Goal: Information Seeking & Learning: Learn about a topic

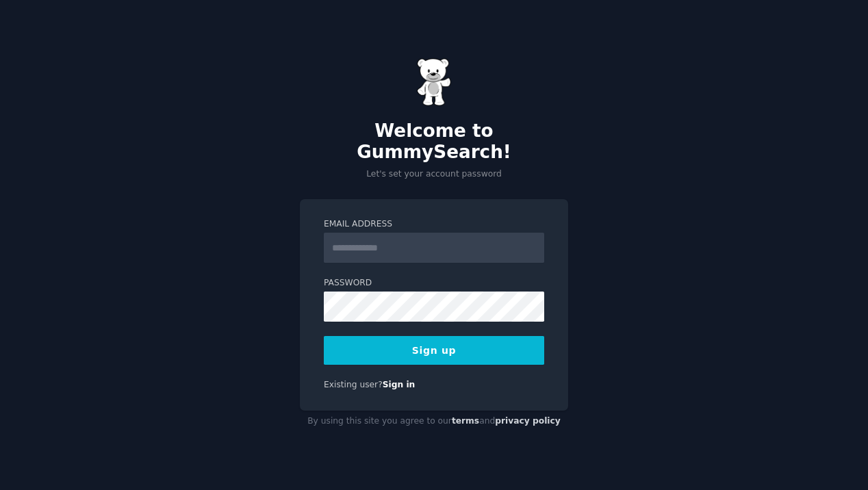
click at [362, 237] on input "Email Address" at bounding box center [434, 248] width 221 height 30
type input "**********"
click at [416, 348] on button "Sign up" at bounding box center [434, 350] width 221 height 29
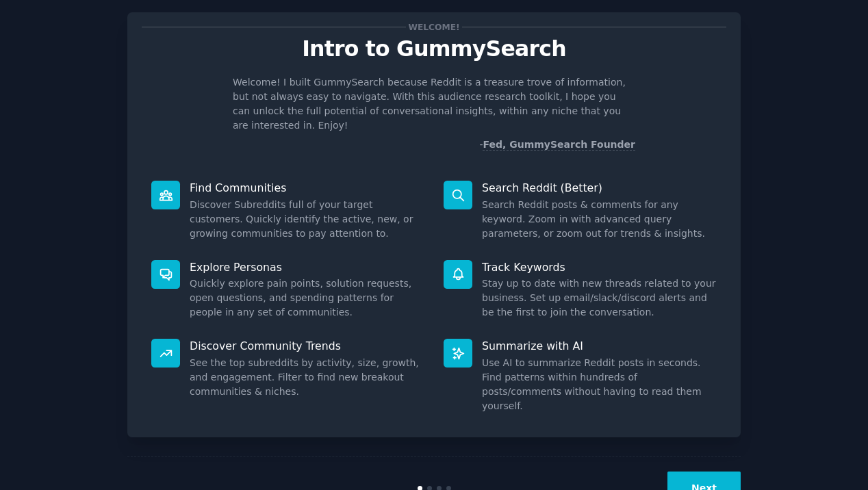
scroll to position [45, 0]
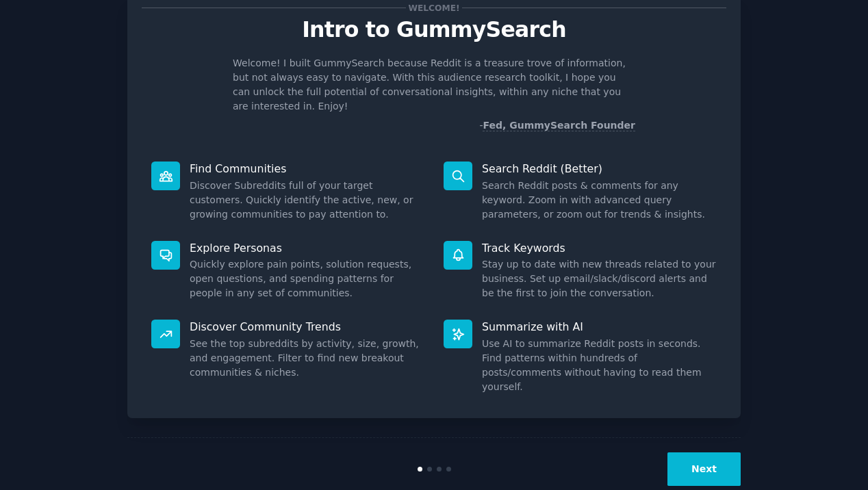
click at [698, 453] on button "Next" at bounding box center [704, 470] width 73 height 34
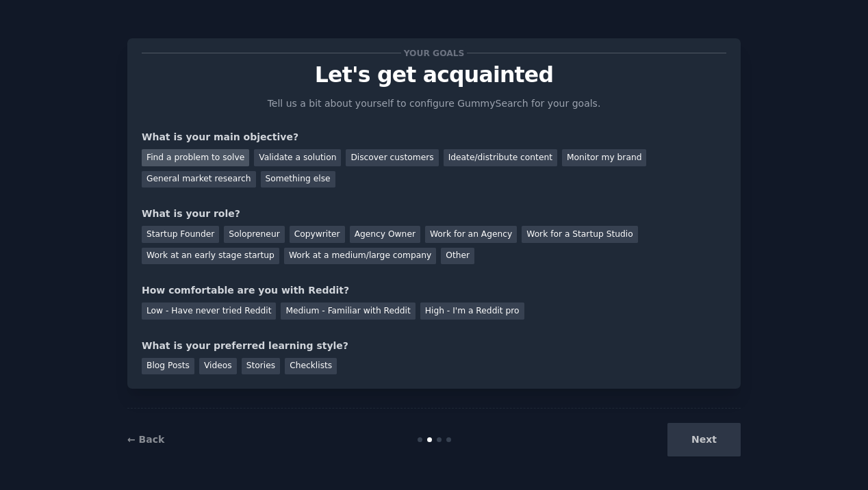
click at [227, 162] on div "Find a problem to solve" at bounding box center [196, 157] width 108 height 17
click at [290, 162] on div "Validate a solution" at bounding box center [297, 157] width 87 height 17
click at [227, 161] on div "Find a problem to solve" at bounding box center [196, 157] width 108 height 17
click at [462, 164] on div "Ideate/distribute content" at bounding box center [501, 157] width 114 height 17
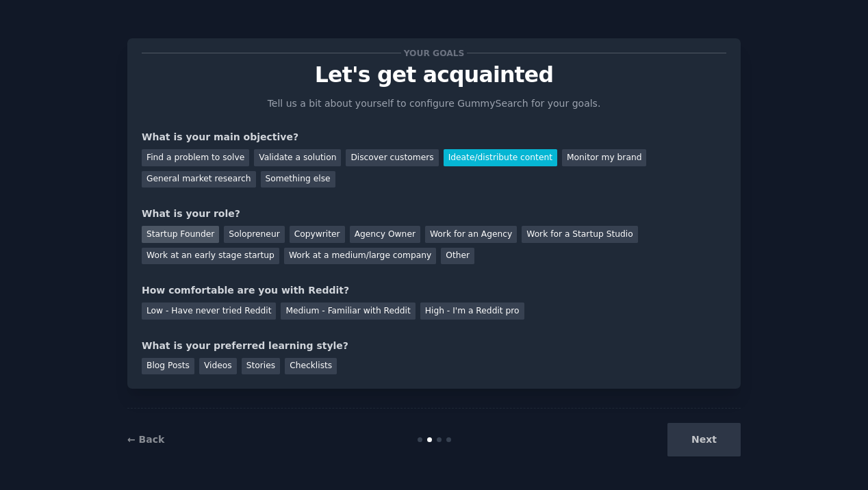
click at [178, 236] on div "Startup Founder" at bounding box center [180, 234] width 77 height 17
click at [231, 314] on div "Low - Have never tried Reddit" at bounding box center [209, 311] width 134 height 17
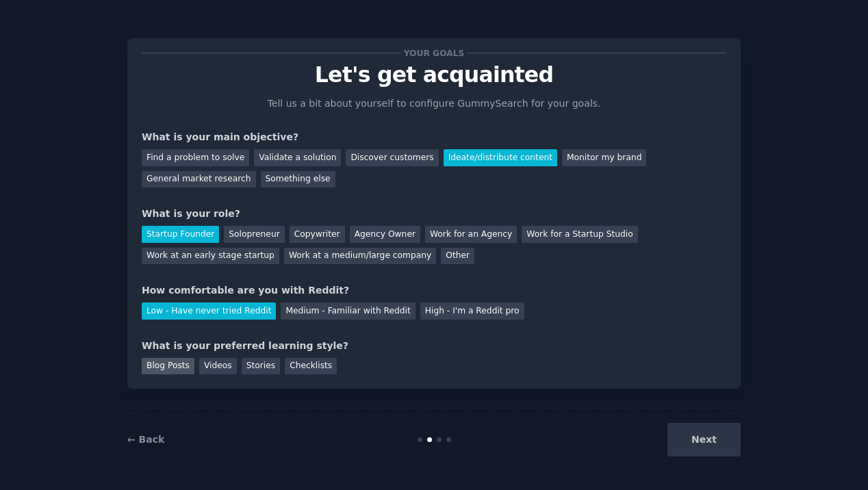
click at [177, 370] on div "Blog Posts" at bounding box center [168, 366] width 53 height 17
click at [234, 363] on div "Videos" at bounding box center [218, 366] width 38 height 17
click at [184, 369] on div "Blog Posts" at bounding box center [168, 366] width 53 height 17
click at [695, 433] on button "Next" at bounding box center [704, 440] width 73 height 34
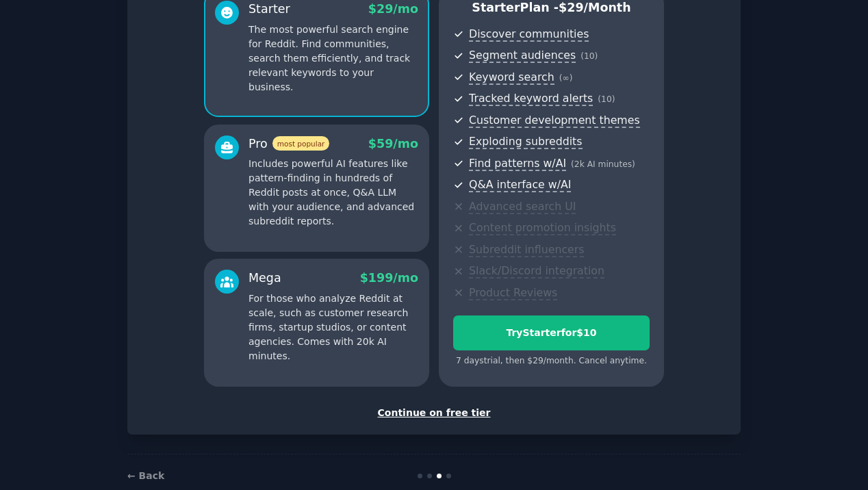
click at [420, 414] on div "Continue on free tier" at bounding box center [434, 413] width 585 height 14
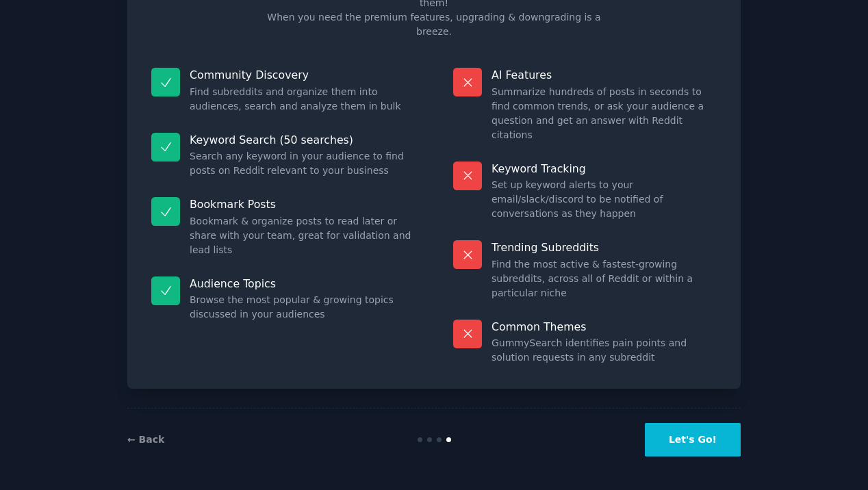
scroll to position [43, 0]
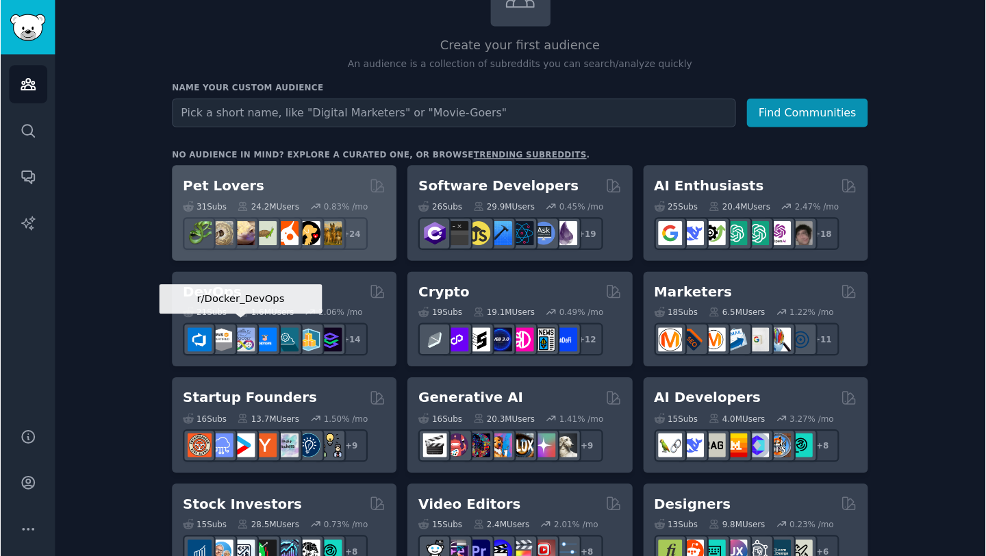
scroll to position [103, 0]
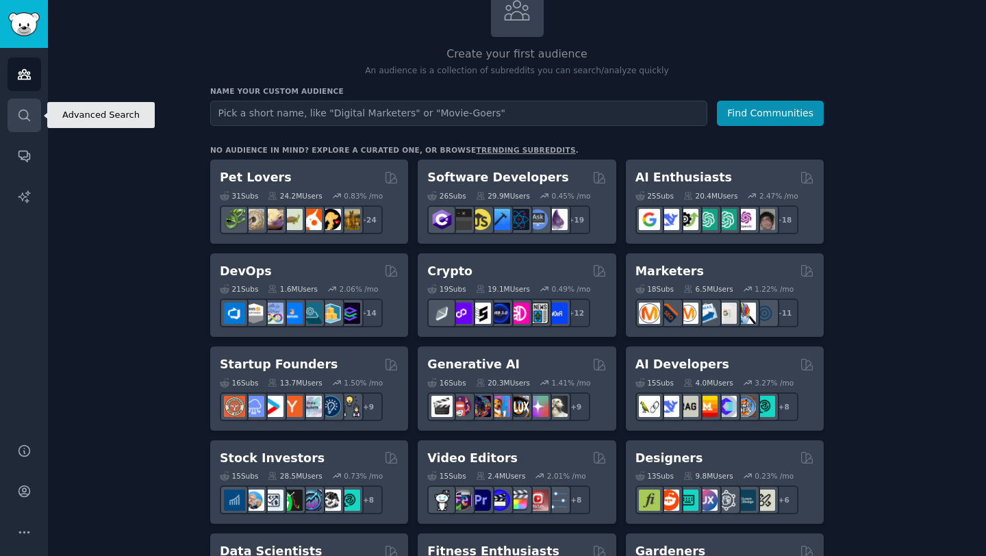
click at [14, 114] on link "Search" at bounding box center [25, 116] width 34 height 34
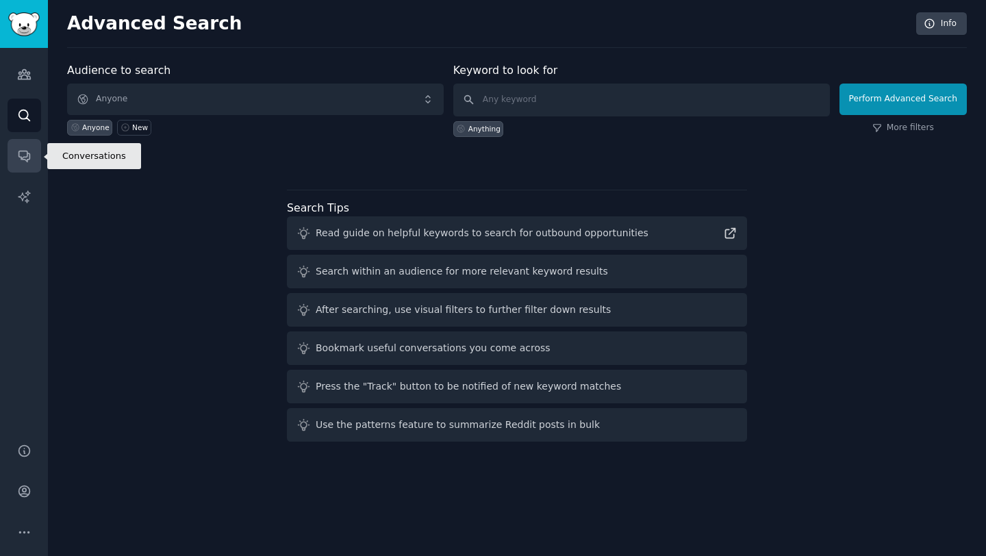
click at [18, 160] on icon "Sidebar" at bounding box center [24, 156] width 14 height 14
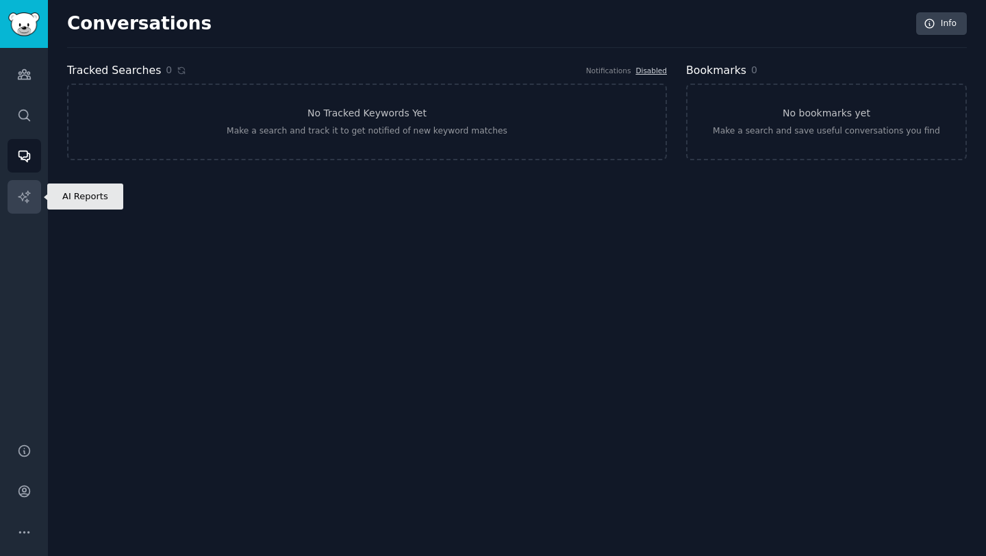
click at [27, 191] on icon "Sidebar" at bounding box center [24, 196] width 12 height 12
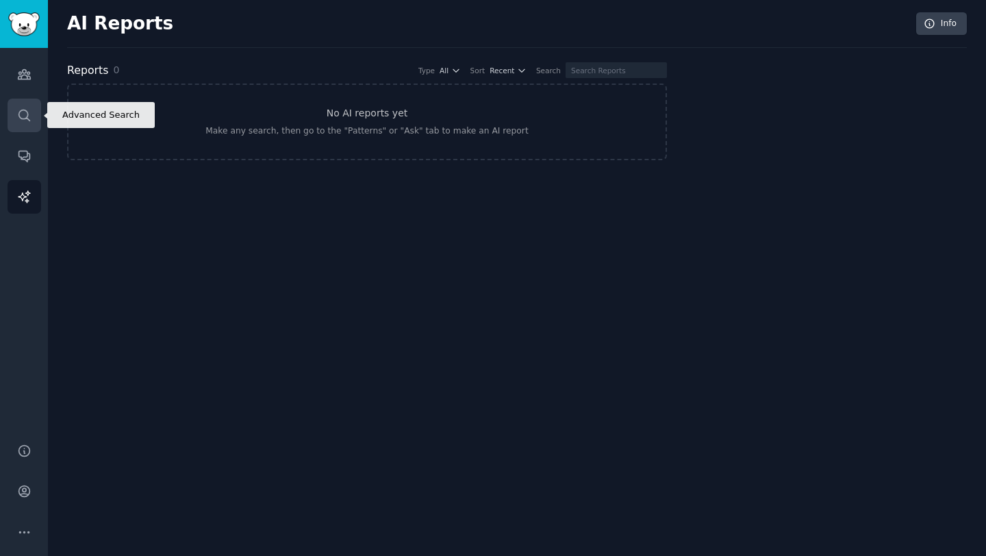
click at [23, 123] on link "Search" at bounding box center [25, 116] width 34 height 34
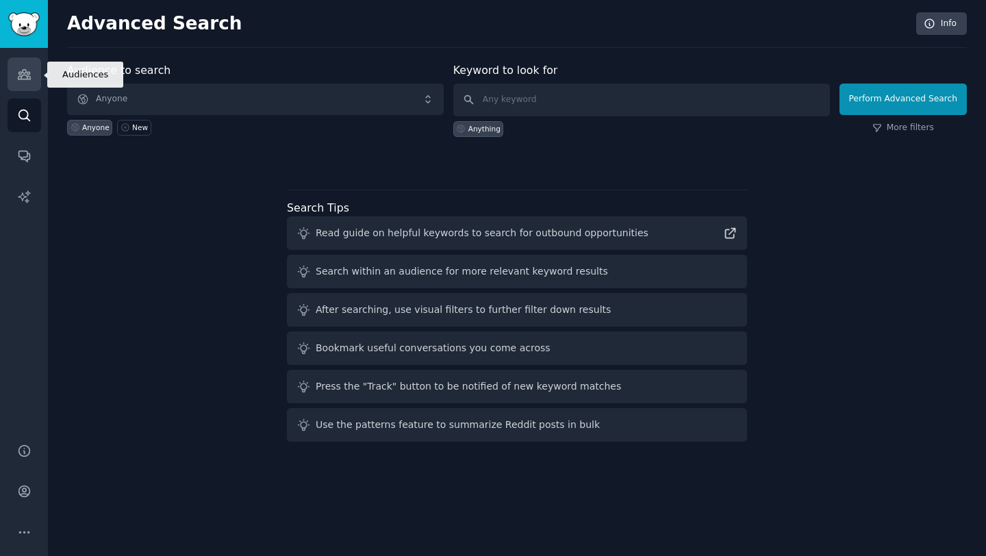
click at [25, 81] on icon "Sidebar" at bounding box center [24, 74] width 14 height 14
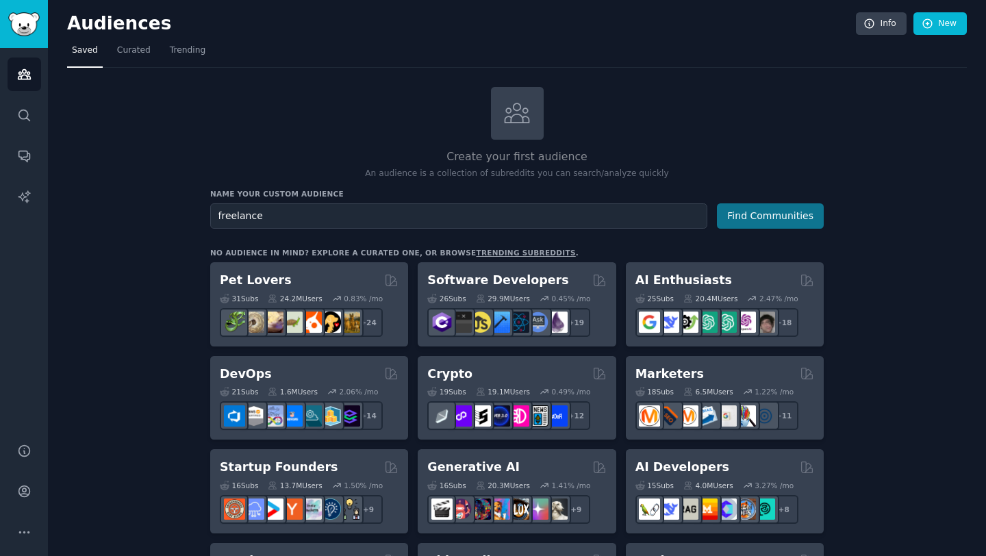
type input "freelance"
click at [761, 216] on button "Find Communities" at bounding box center [770, 215] width 107 height 25
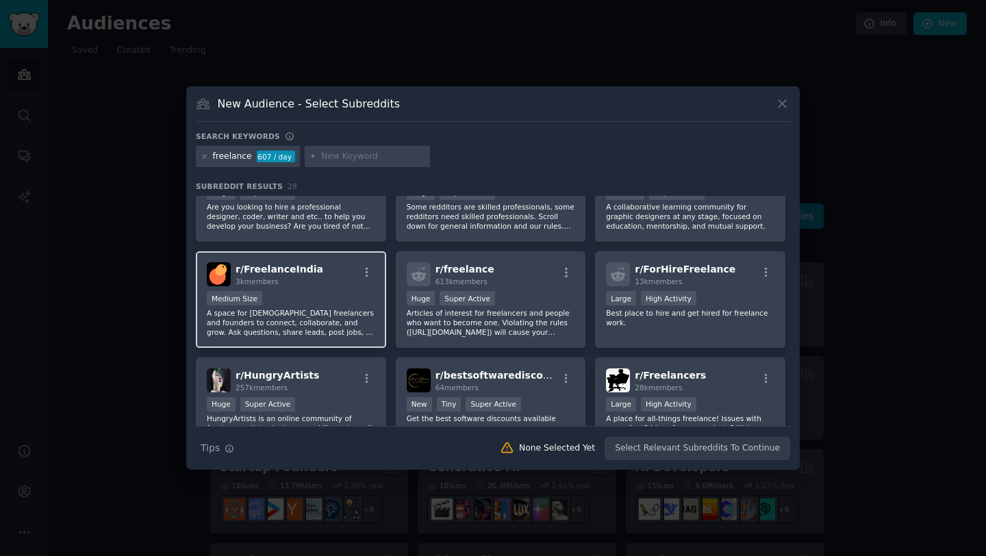
scroll to position [166, 0]
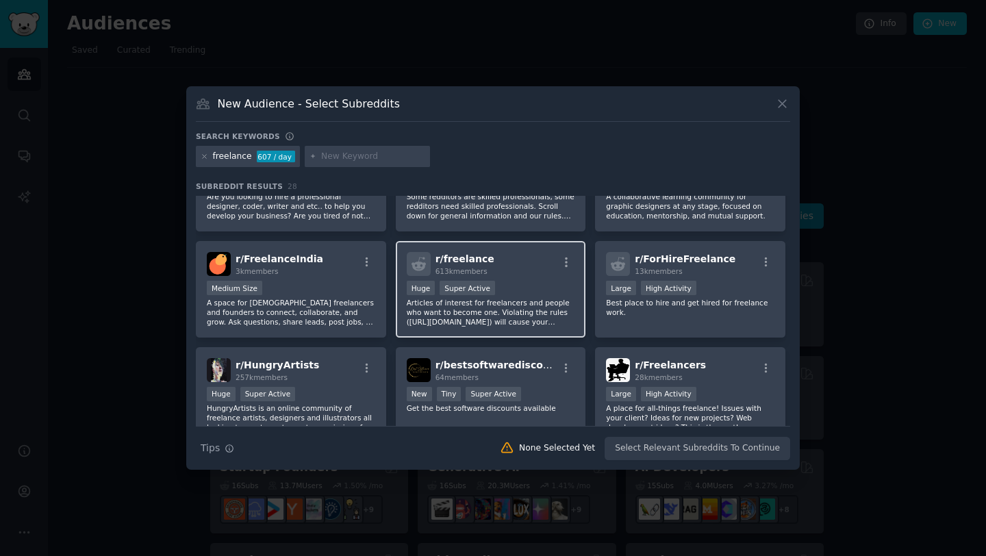
click at [543, 285] on div ">= 95th percentile for submissions / day Huge Super Active" at bounding box center [491, 289] width 168 height 17
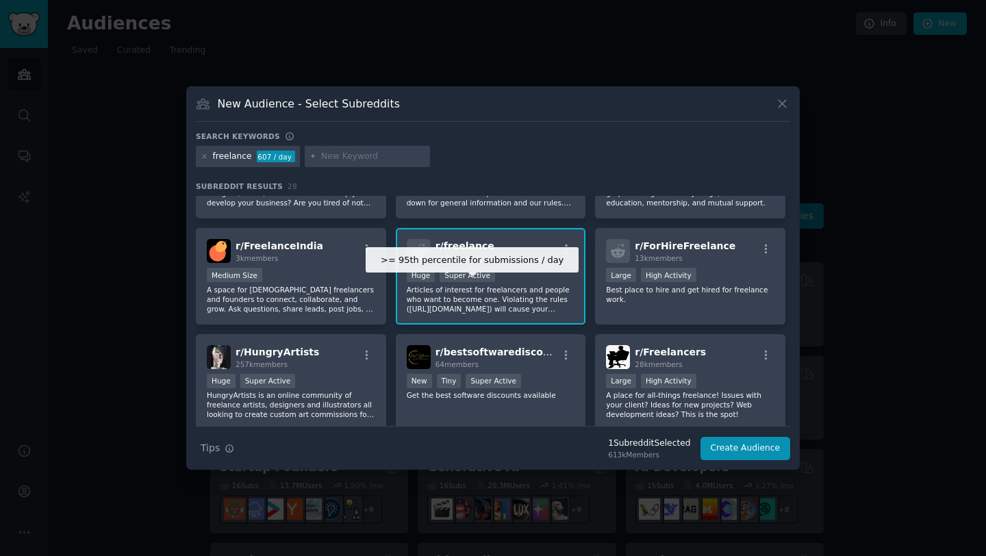
scroll to position [180, 0]
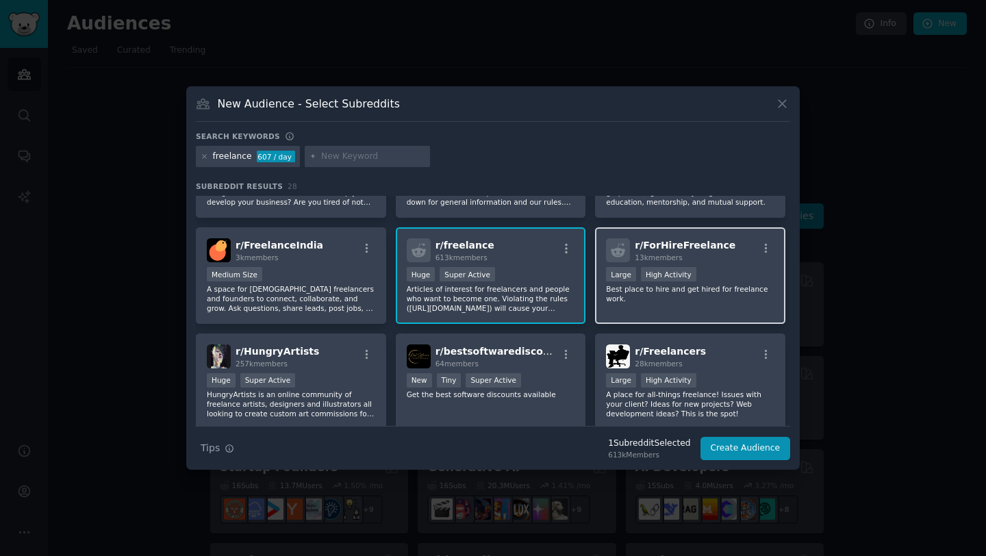
click at [635, 307] on div "r/ ForHireFreelance 13k members Large High Activity Best place to hire and get …" at bounding box center [690, 275] width 190 height 97
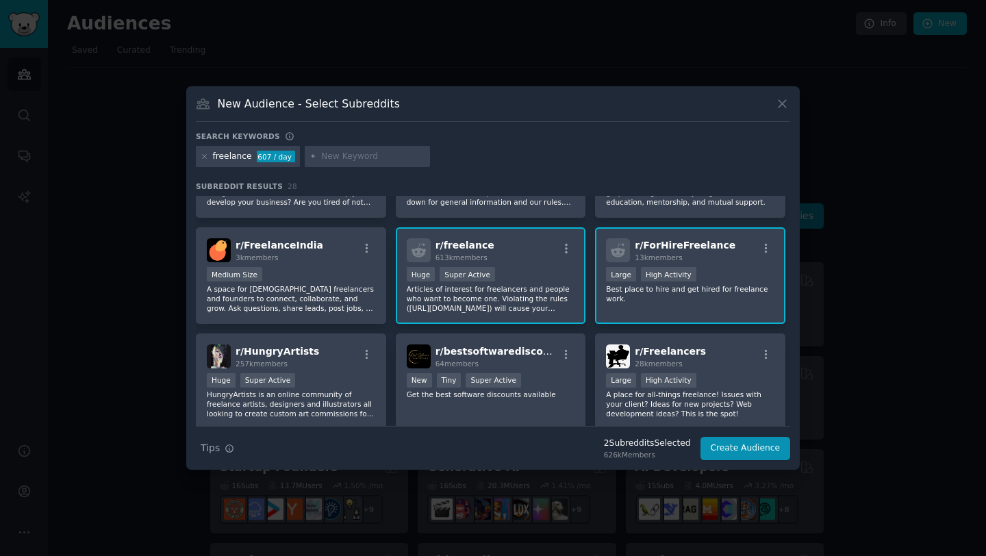
click at [622, 304] on div "r/ ForHireFreelance 13k members Large High Activity Best place to hire and get …" at bounding box center [690, 275] width 190 height 97
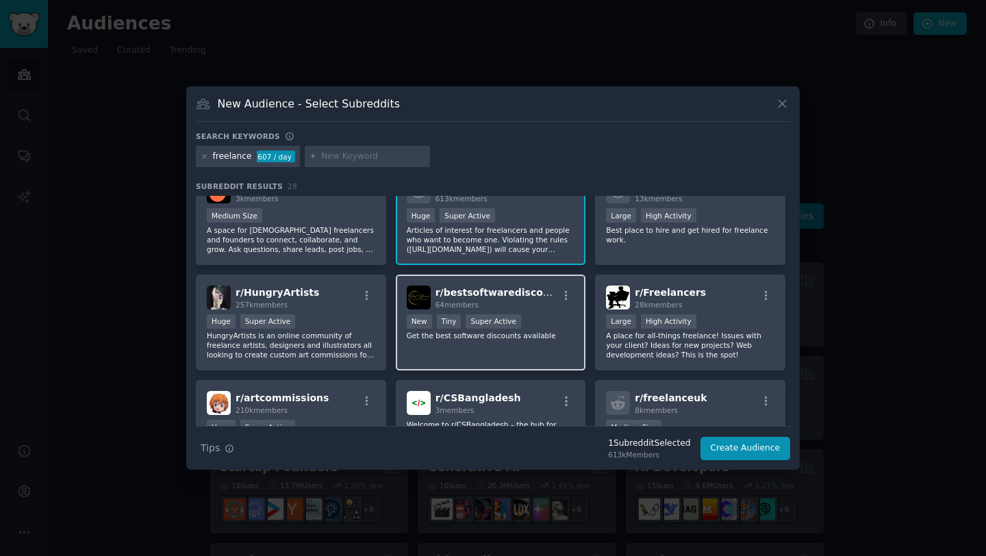
scroll to position [240, 0]
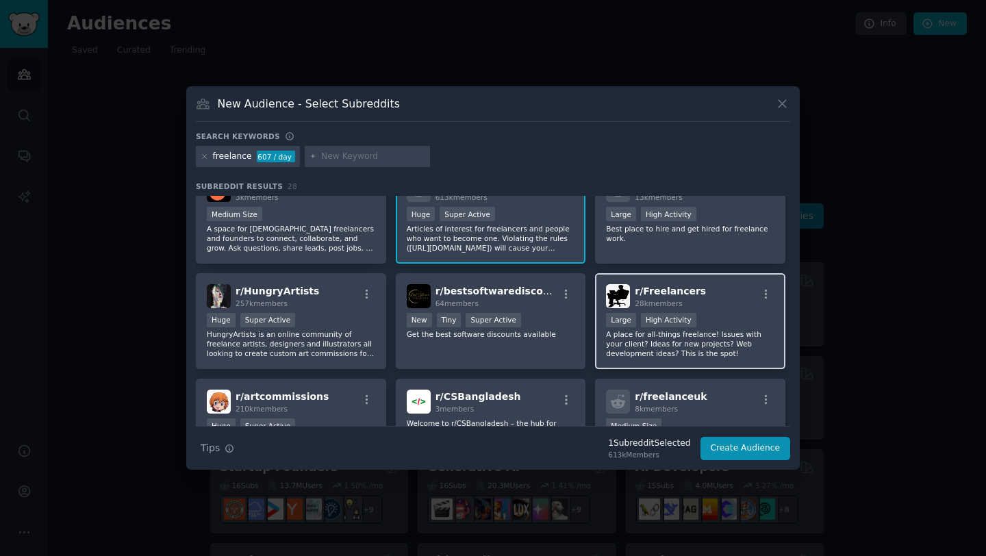
click at [700, 298] on div "r/ Freelancers 28k members" at bounding box center [690, 296] width 168 height 24
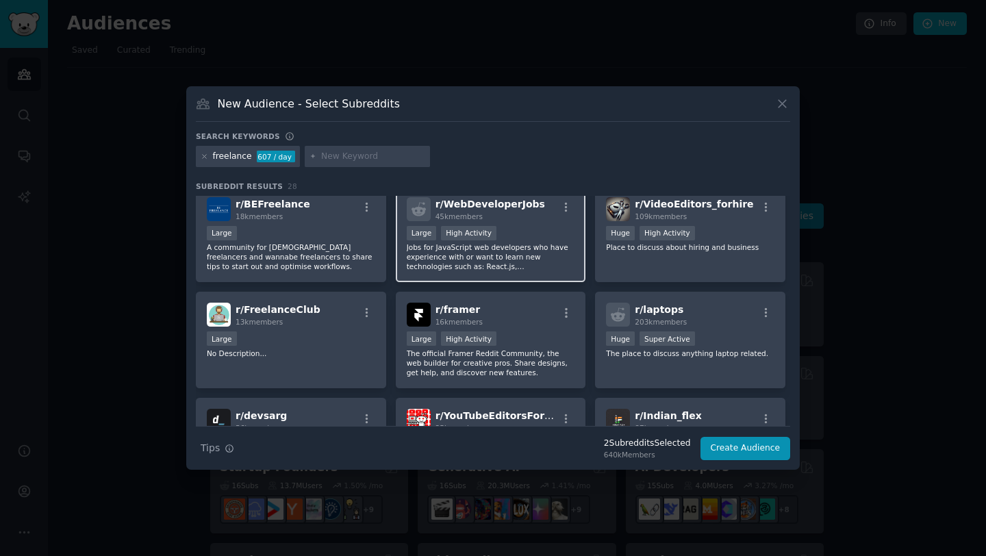
scroll to position [522, 0]
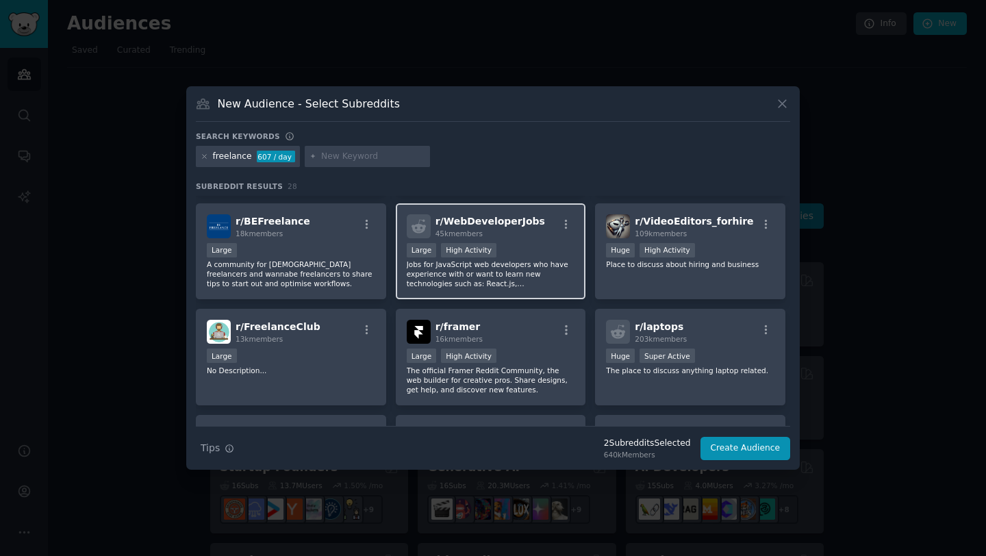
click at [505, 243] on div "Large High Activity" at bounding box center [491, 251] width 168 height 17
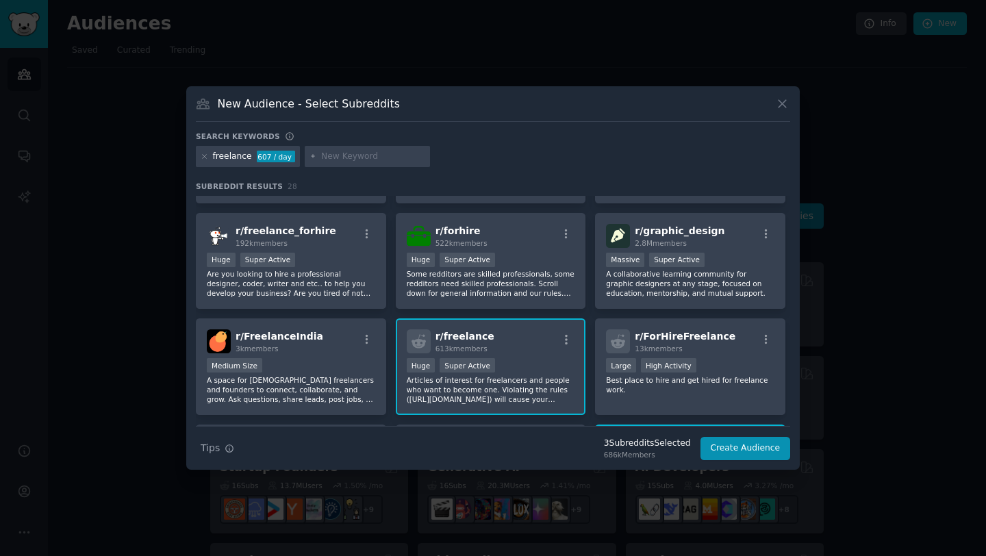
scroll to position [0, 0]
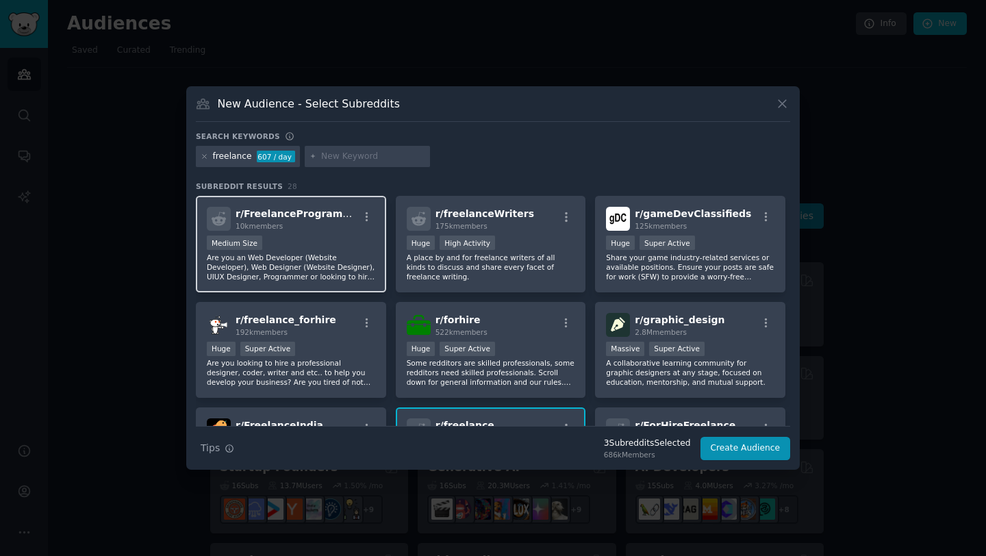
click at [342, 236] on div "Medium Size" at bounding box center [291, 244] width 168 height 17
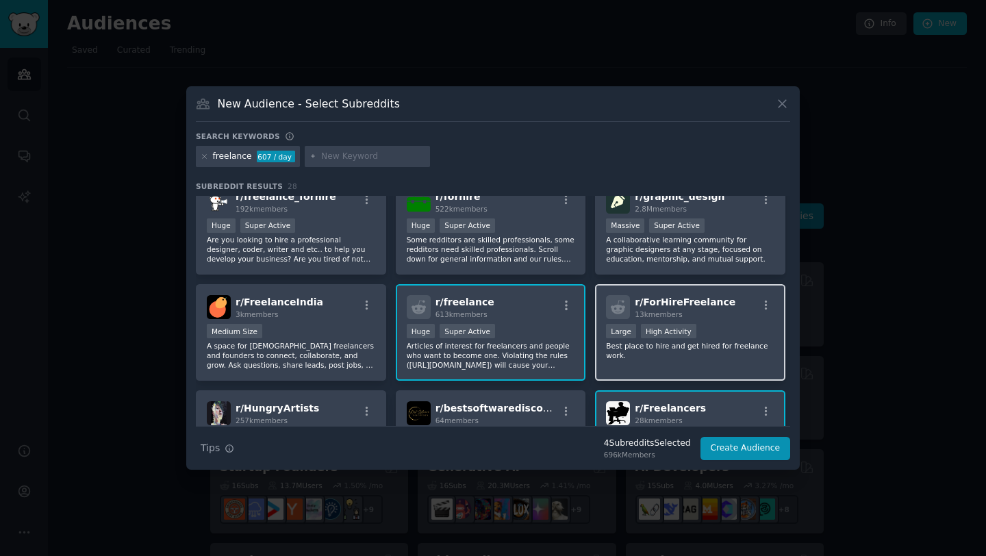
scroll to position [133, 0]
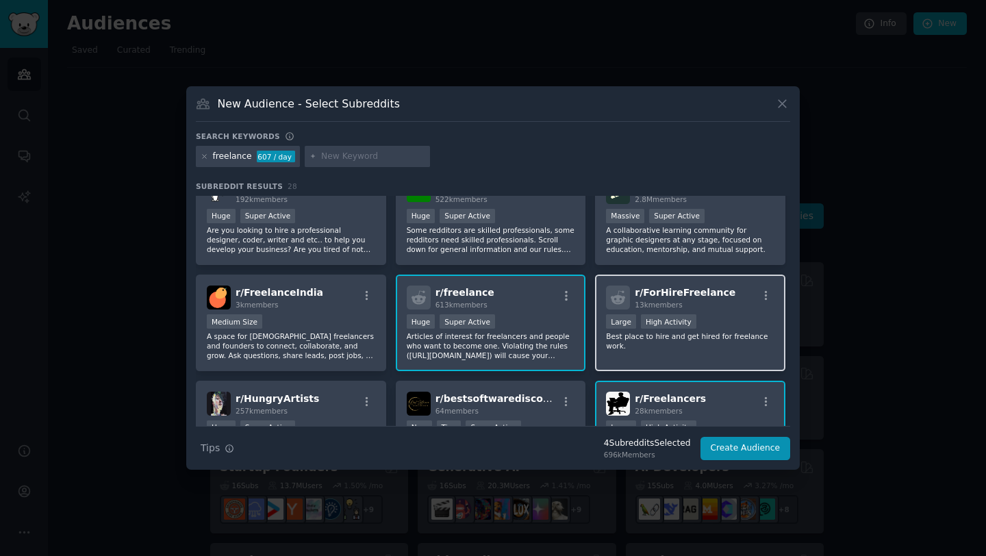
click at [711, 346] on p "Best place to hire and get hired for freelance work." at bounding box center [690, 340] width 168 height 19
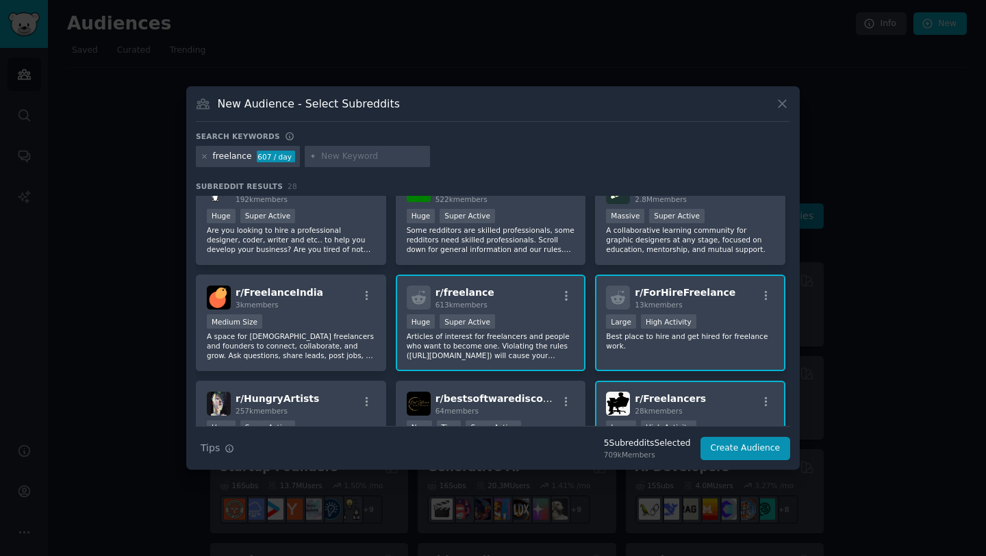
scroll to position [199, 0]
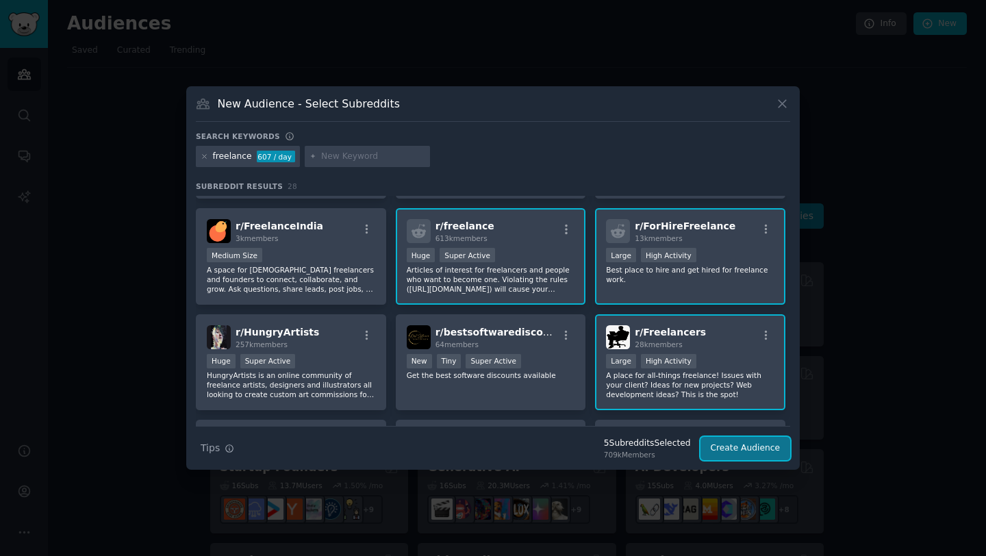
click at [725, 453] on button "Create Audience" at bounding box center [746, 448] width 90 height 23
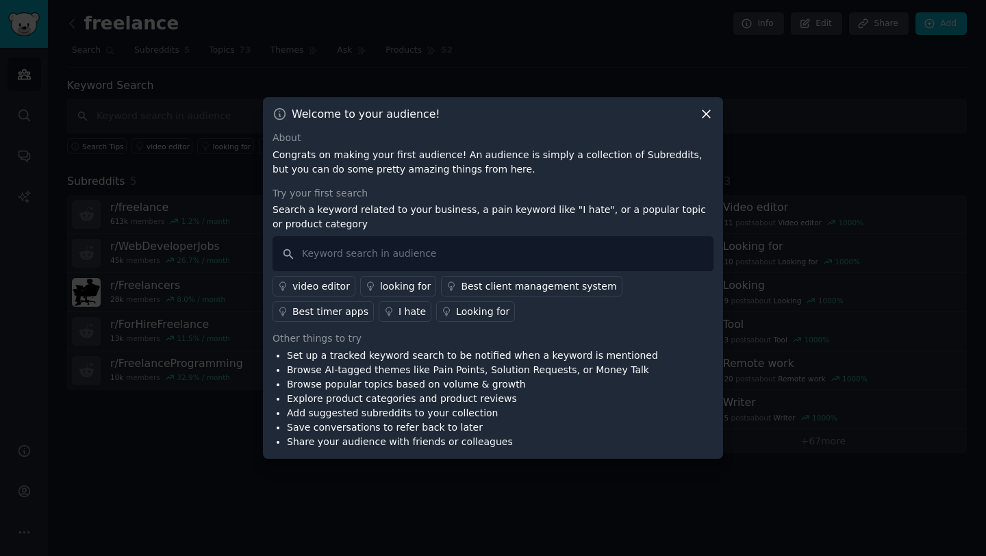
click at [399, 307] on div "I hate" at bounding box center [412, 312] width 27 height 14
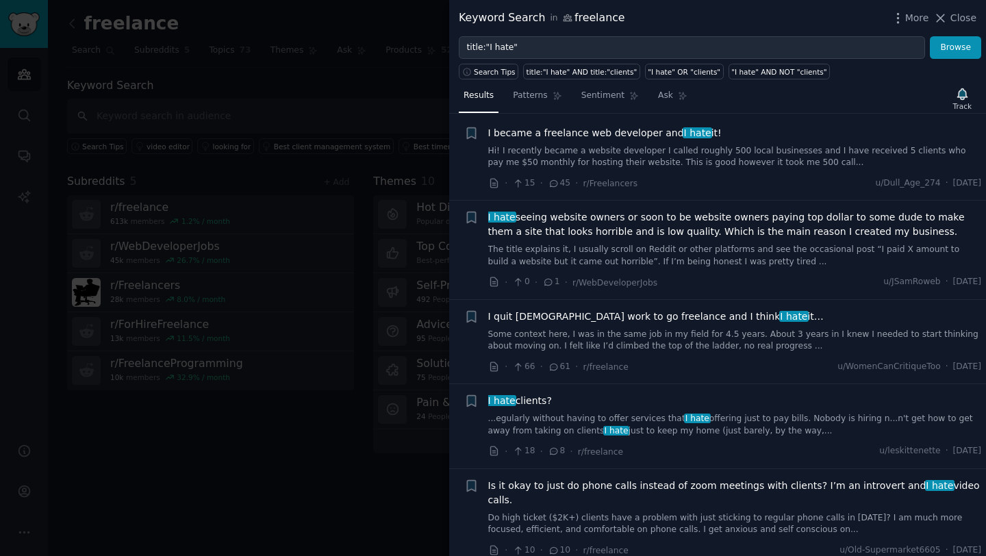
scroll to position [26, 0]
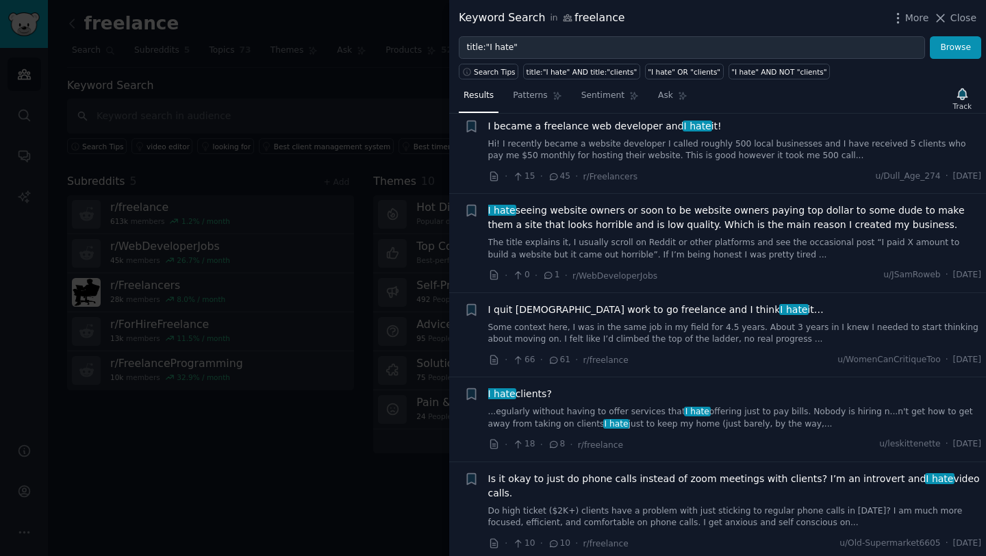
click at [536, 214] on span "I hate seeing website owners or soon to be website owners paying top dollar to …" at bounding box center [735, 217] width 494 height 29
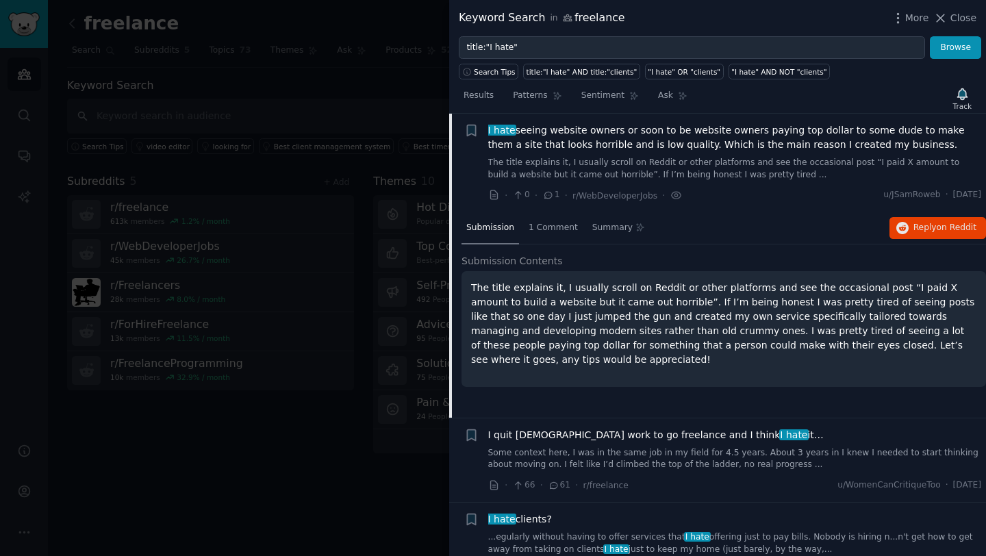
scroll to position [111, 0]
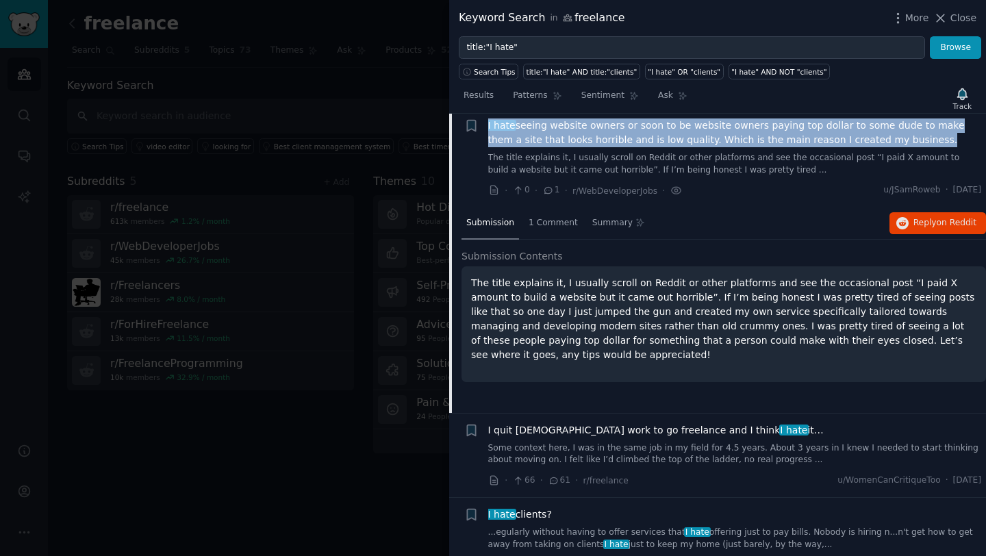
drag, startPoint x: 483, startPoint y: 127, endPoint x: 664, endPoint y: 147, distance: 181.9
click at [664, 147] on div "Bookmark this conversation + I hate seeing website owners or soon to be website…" at bounding box center [723, 157] width 518 height 79
copy div "I hate seeing website owners or soon to be website owners paying top dollar to …"
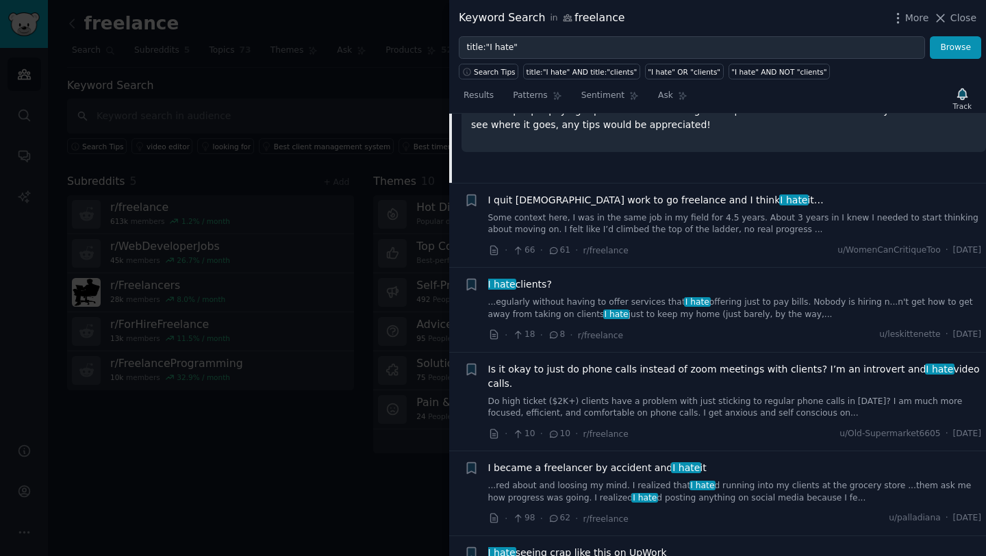
scroll to position [348, 0]
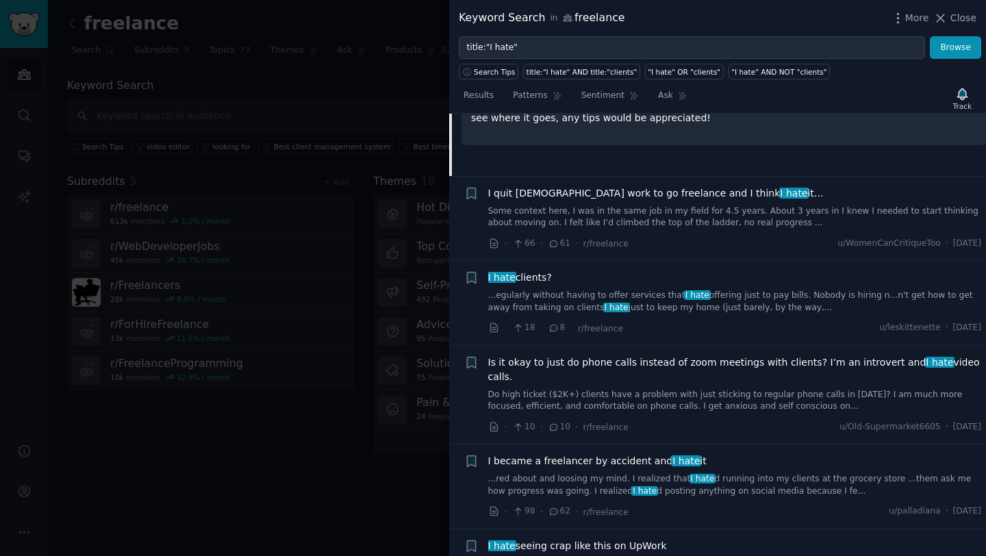
click at [512, 219] on link "Some context here, I was in the same job in my field for 4.5 years. About 3 yea…" at bounding box center [735, 217] width 494 height 24
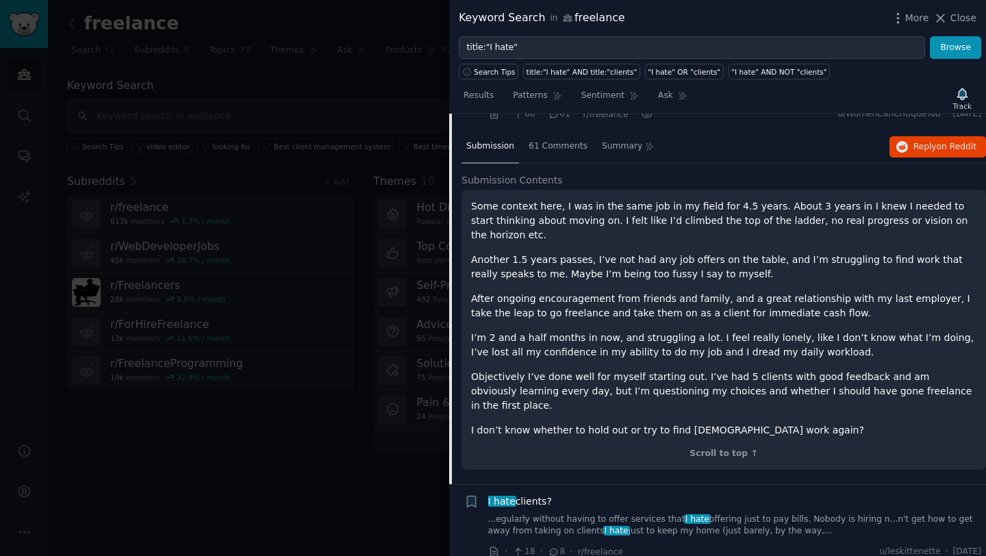
scroll to position [168, 0]
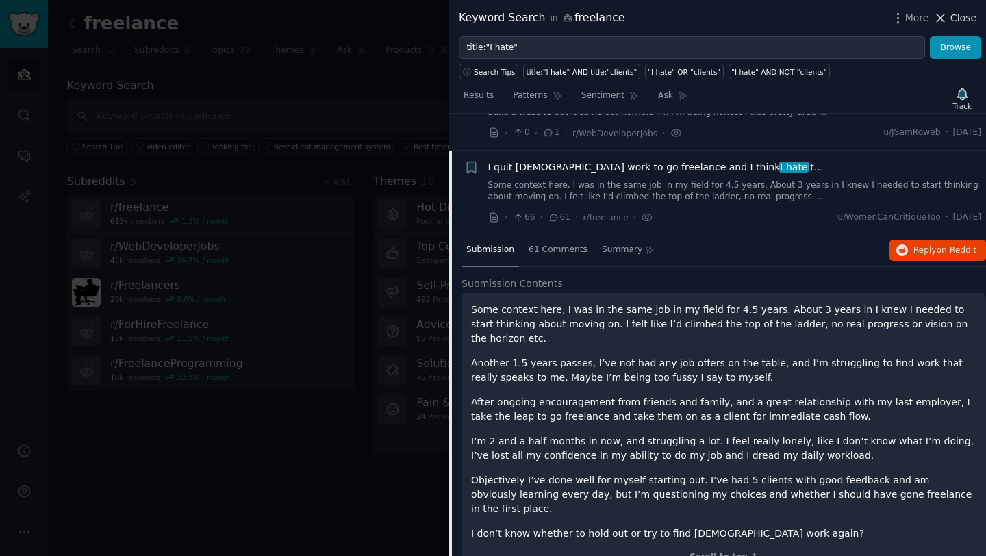
click at [868, 25] on span "Close" at bounding box center [963, 18] width 26 height 14
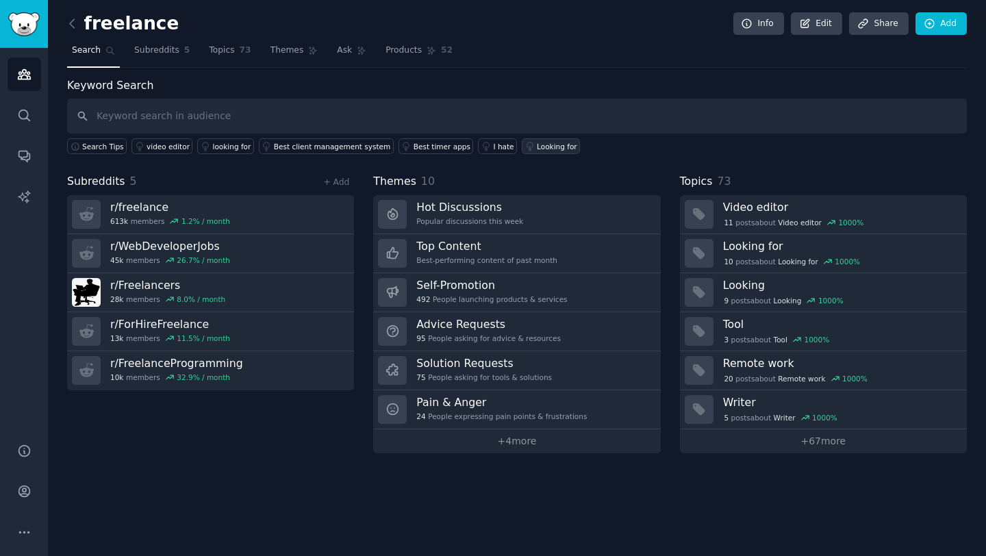
click at [545, 146] on div "Looking for" at bounding box center [557, 147] width 40 height 10
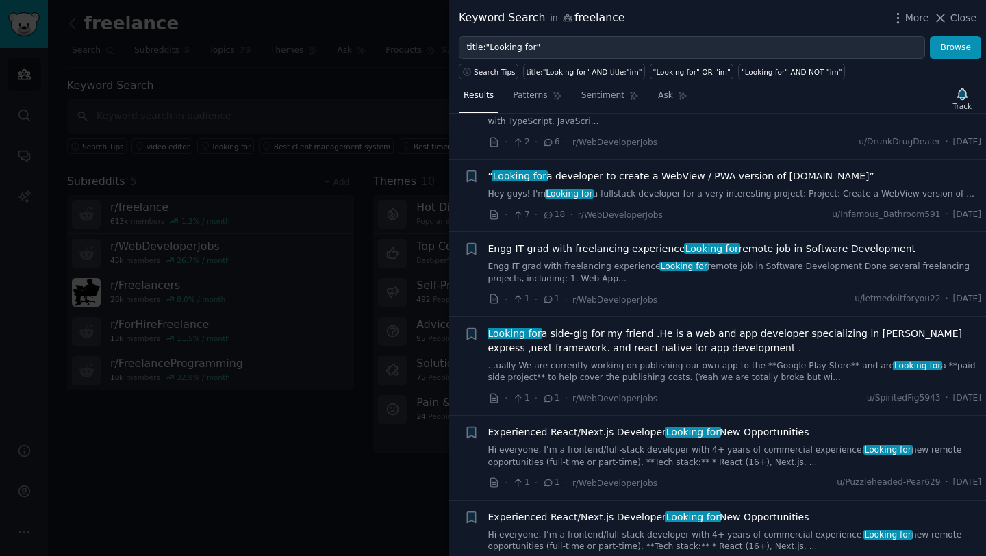
scroll to position [1224, 0]
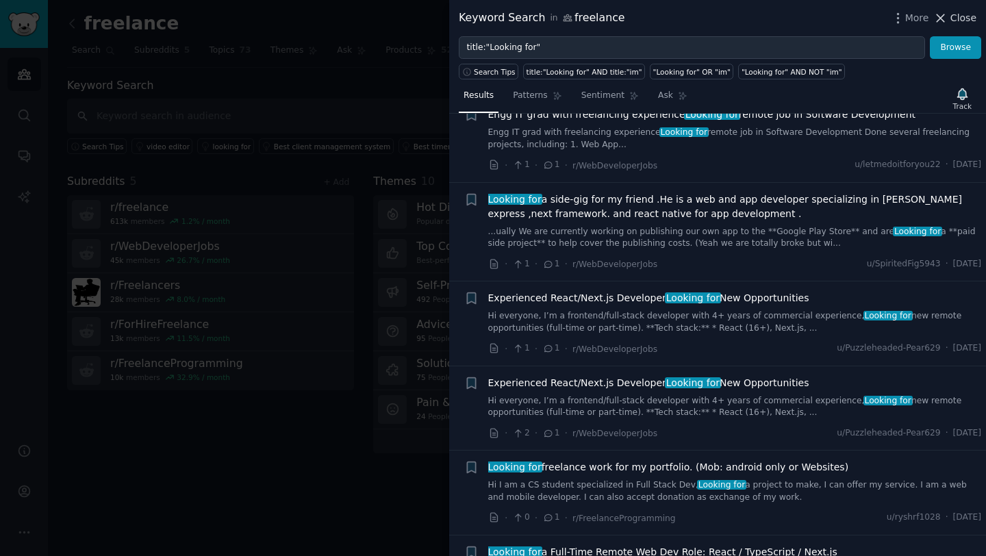
click at [868, 24] on icon at bounding box center [940, 18] width 14 height 14
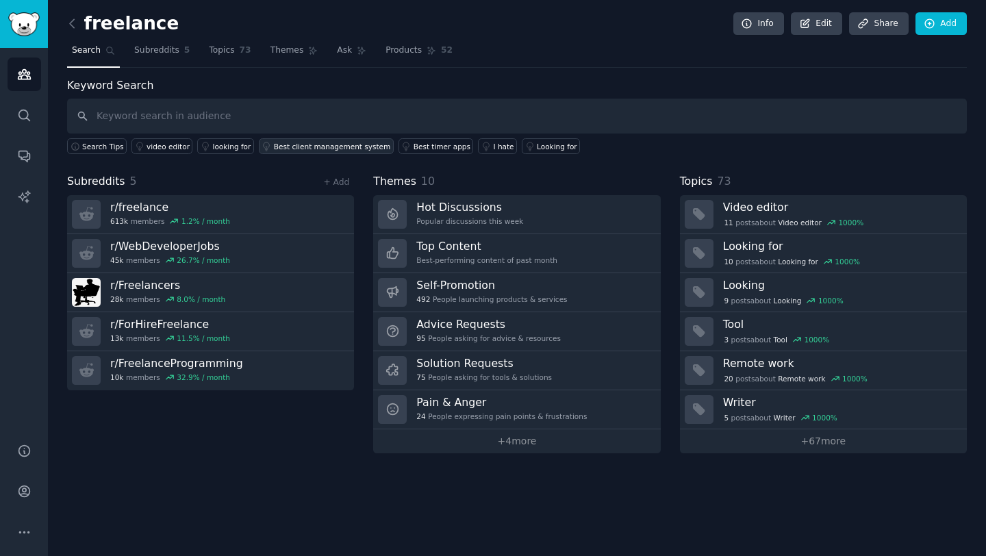
click at [305, 150] on div "Best client management system" at bounding box center [332, 147] width 116 height 10
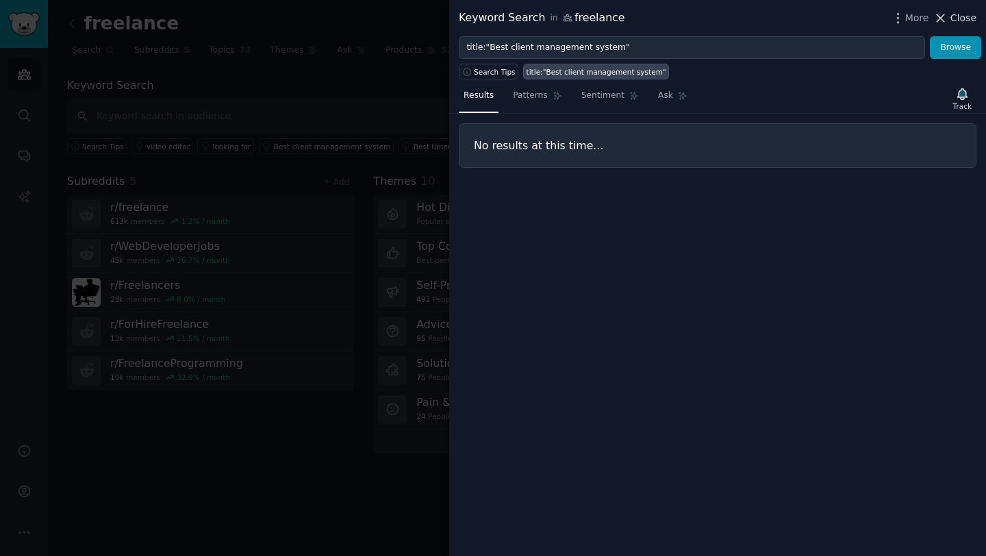
click at [868, 24] on button "Close" at bounding box center [954, 18] width 43 height 14
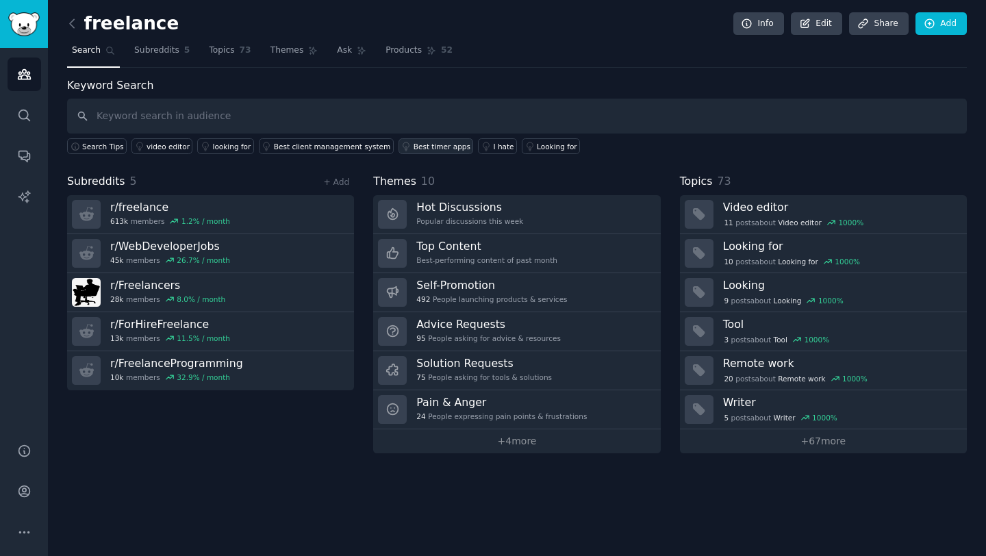
click at [429, 149] on div "Best timer apps" at bounding box center [442, 147] width 57 height 10
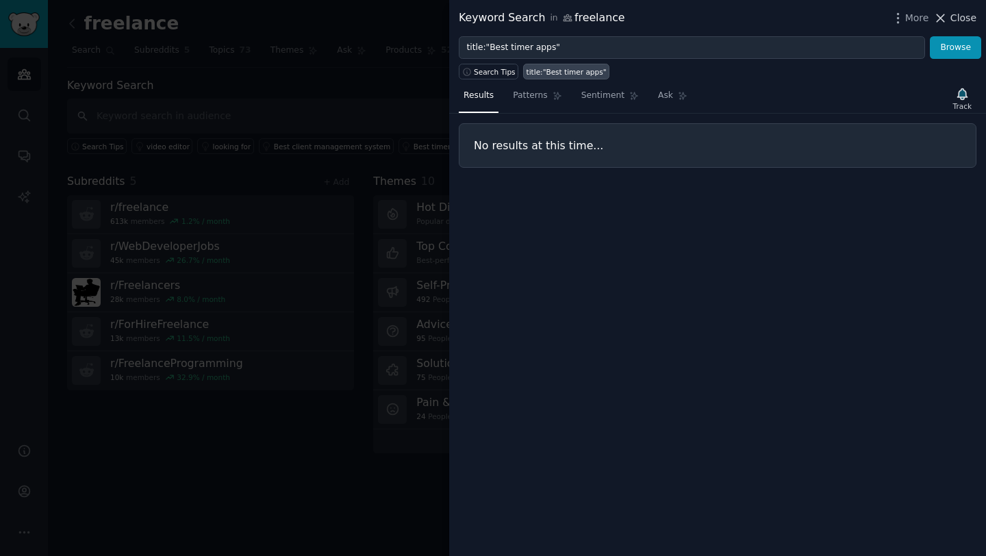
click at [868, 17] on span "Close" at bounding box center [963, 18] width 26 height 14
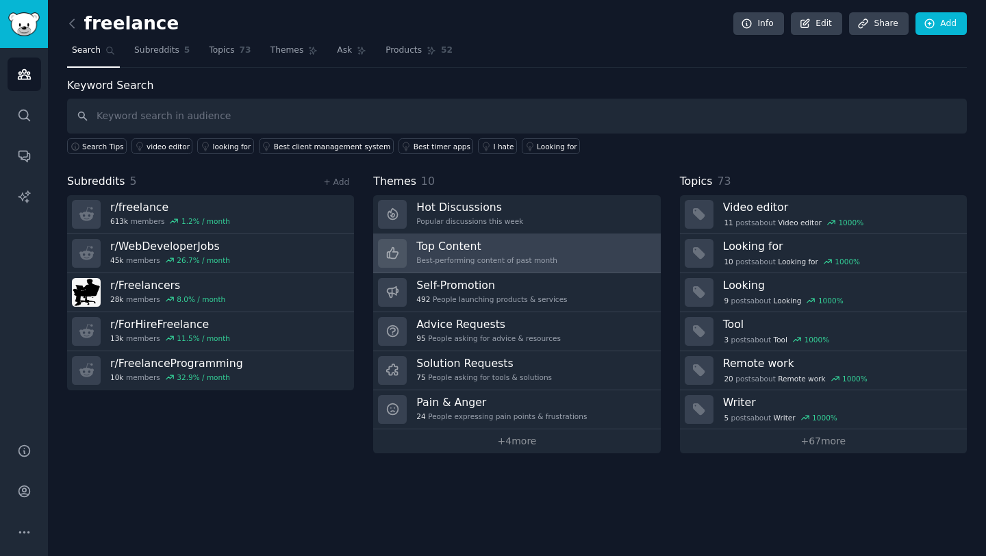
click at [433, 262] on div "Best-performing content of past month" at bounding box center [486, 260] width 141 height 10
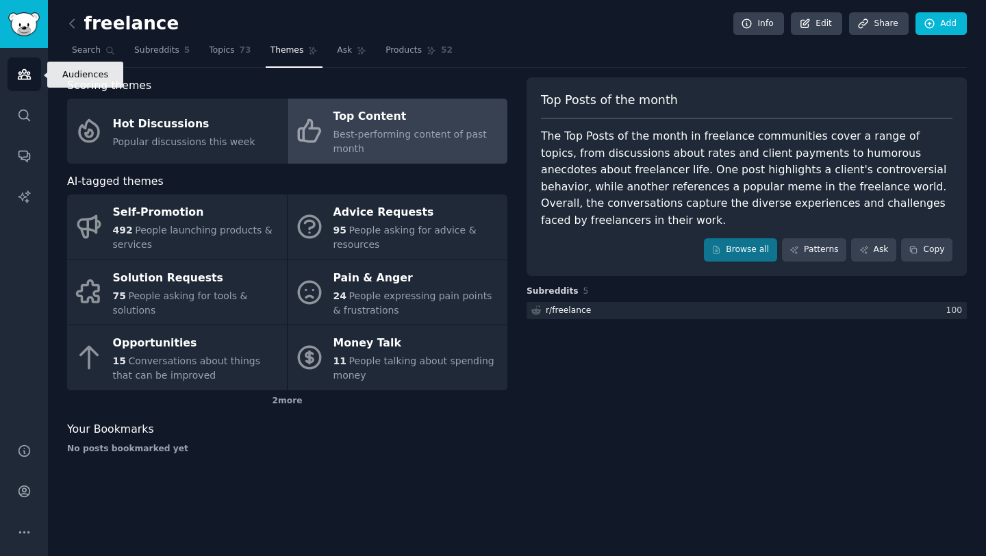
click at [25, 86] on link "Audiences" at bounding box center [25, 75] width 34 height 34
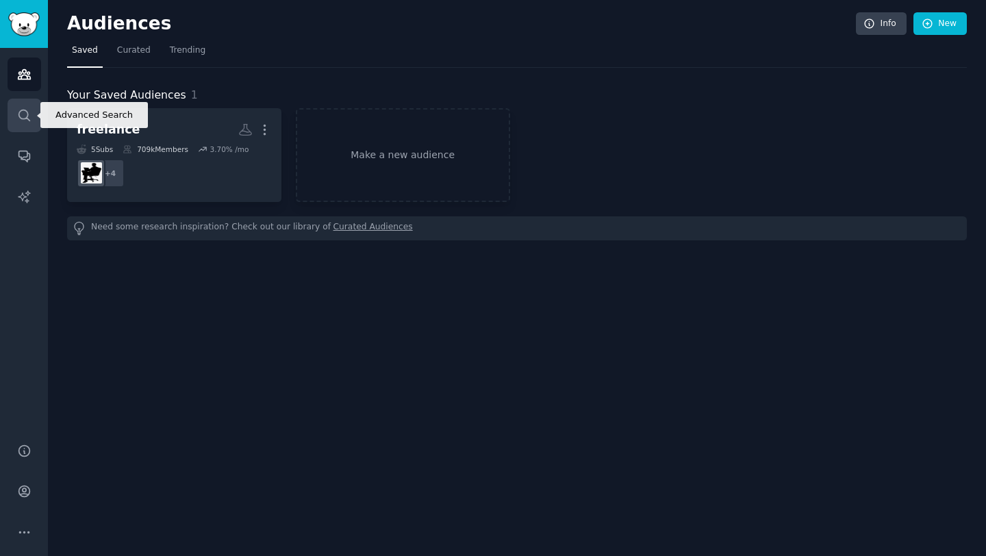
click at [24, 112] on icon "Sidebar" at bounding box center [24, 115] width 14 height 14
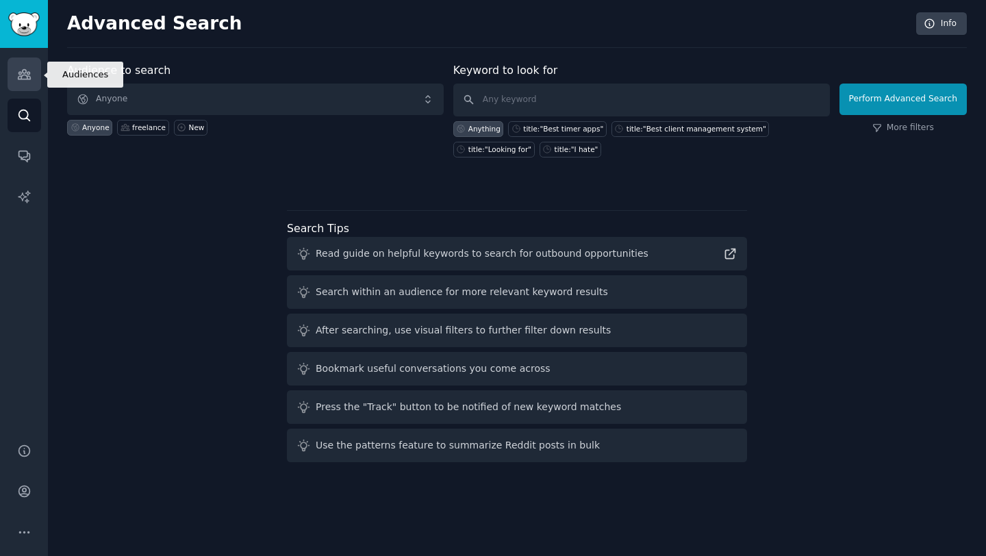
click at [29, 85] on link "Audiences" at bounding box center [25, 75] width 34 height 34
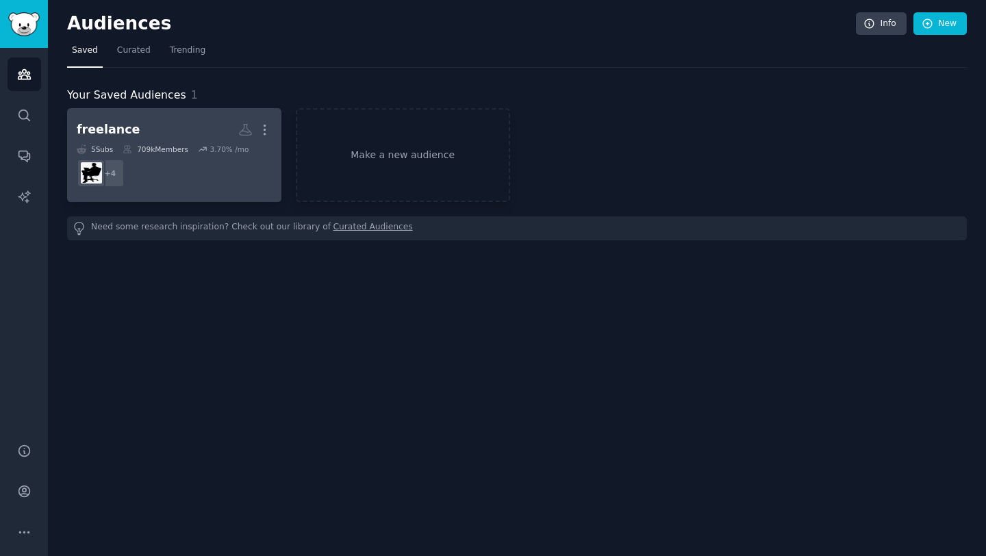
click at [147, 173] on dd "+ 4" at bounding box center [174, 173] width 195 height 38
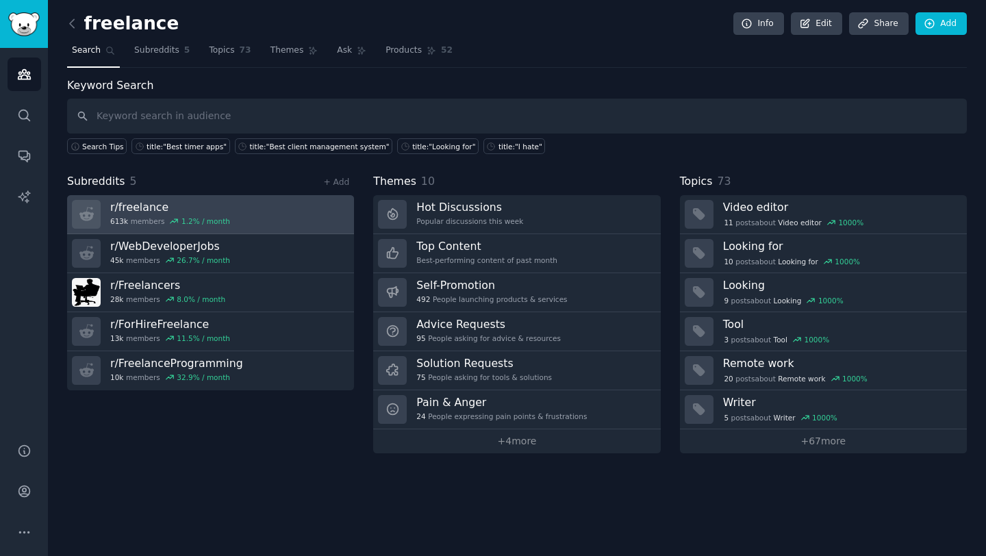
click at [150, 211] on h3 "r/ freelance" at bounding box center [170, 207] width 120 height 14
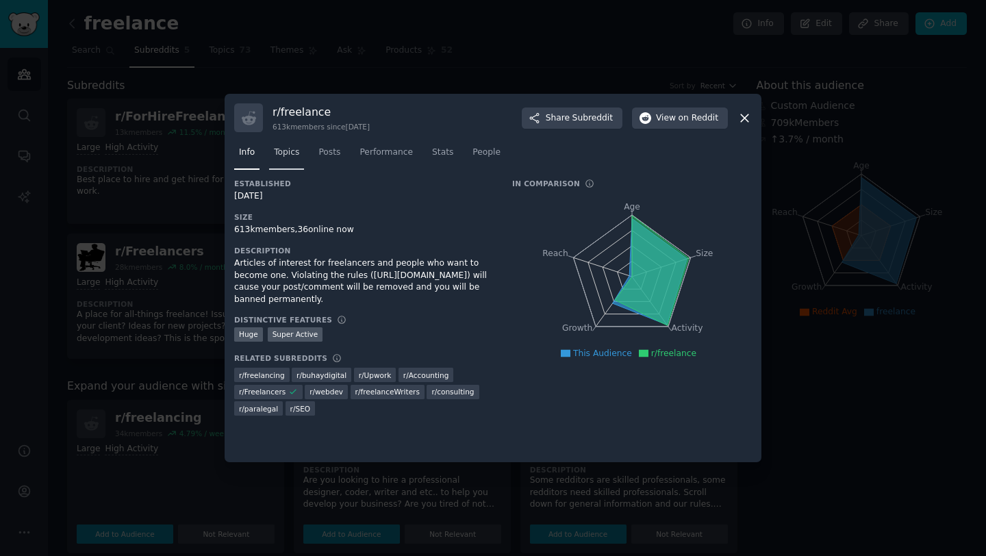
click at [284, 158] on span "Topics" at bounding box center [286, 153] width 25 height 12
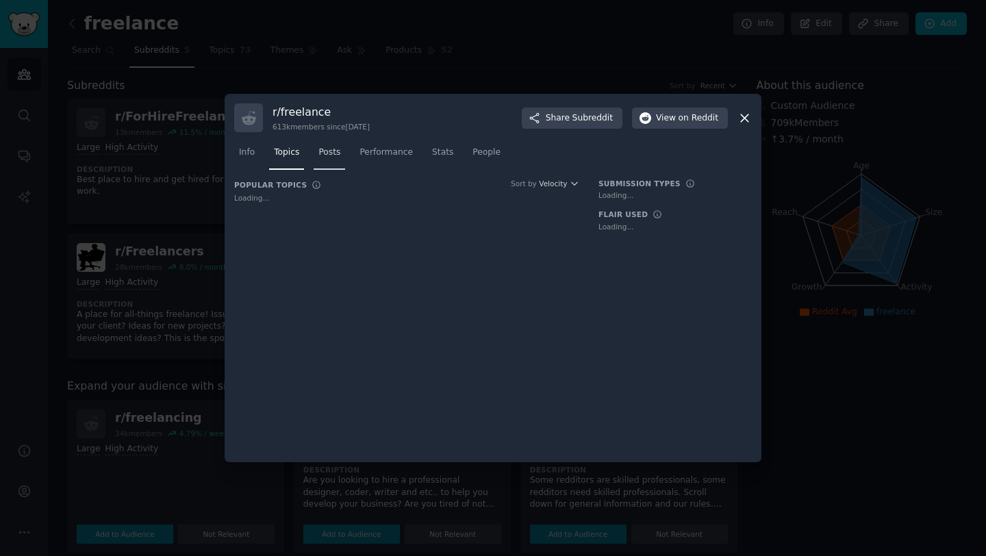
click at [329, 151] on span "Posts" at bounding box center [329, 153] width 22 height 12
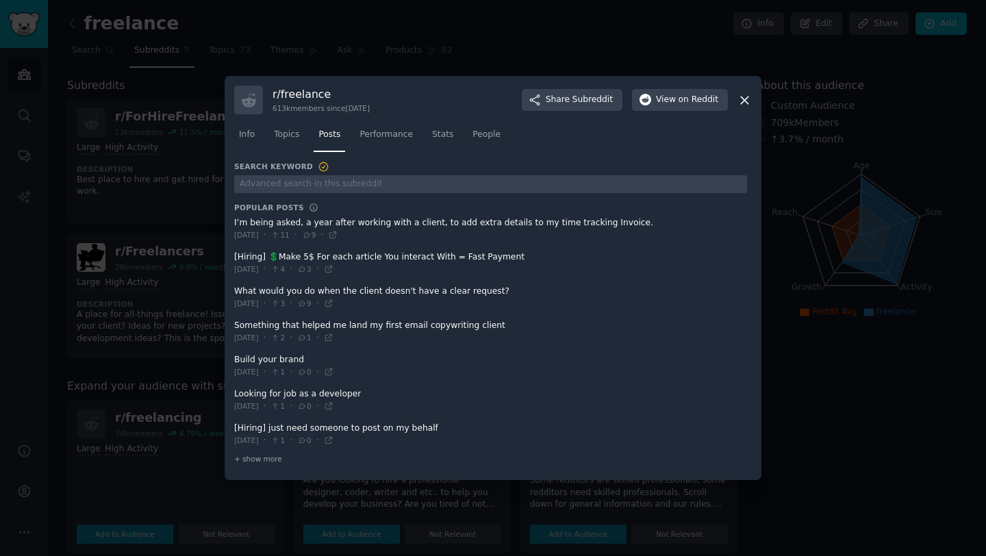
click at [284, 221] on span at bounding box center [490, 229] width 513 height 34
click at [266, 229] on span "·" at bounding box center [265, 235] width 3 height 12
click at [743, 100] on icon at bounding box center [745, 100] width 14 height 14
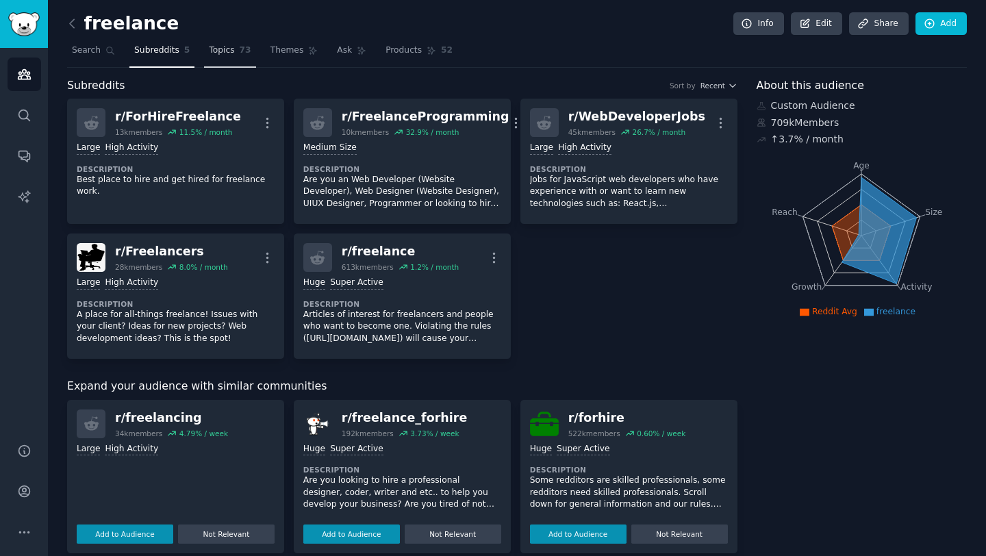
click at [230, 55] on span "Topics" at bounding box center [221, 51] width 25 height 12
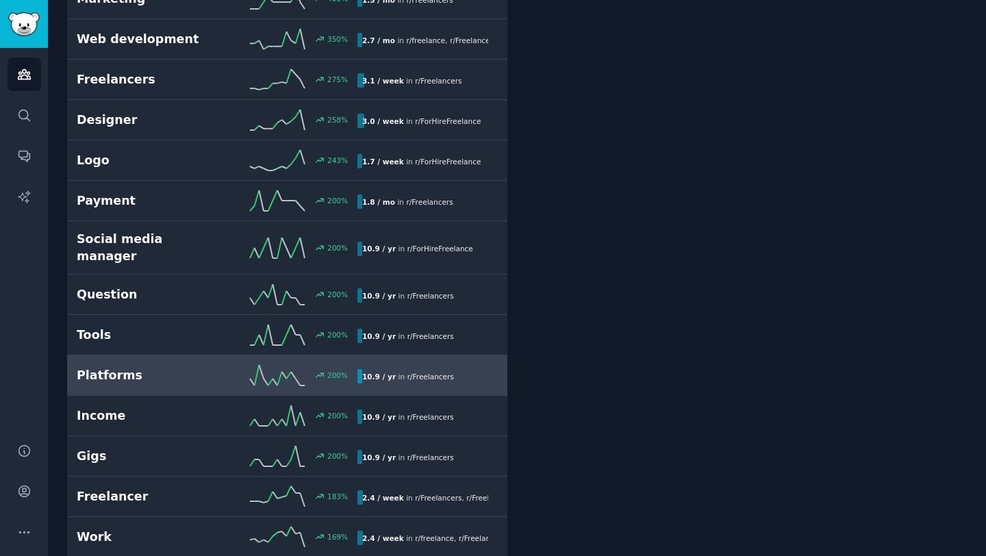
click at [154, 367] on h2 "Platforms" at bounding box center [147, 375] width 140 height 17
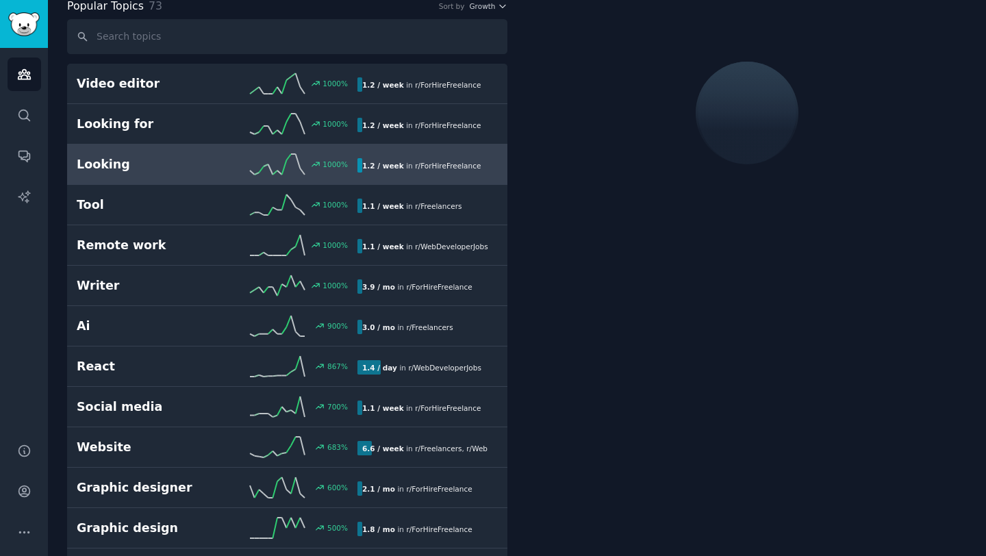
scroll to position [77, 0]
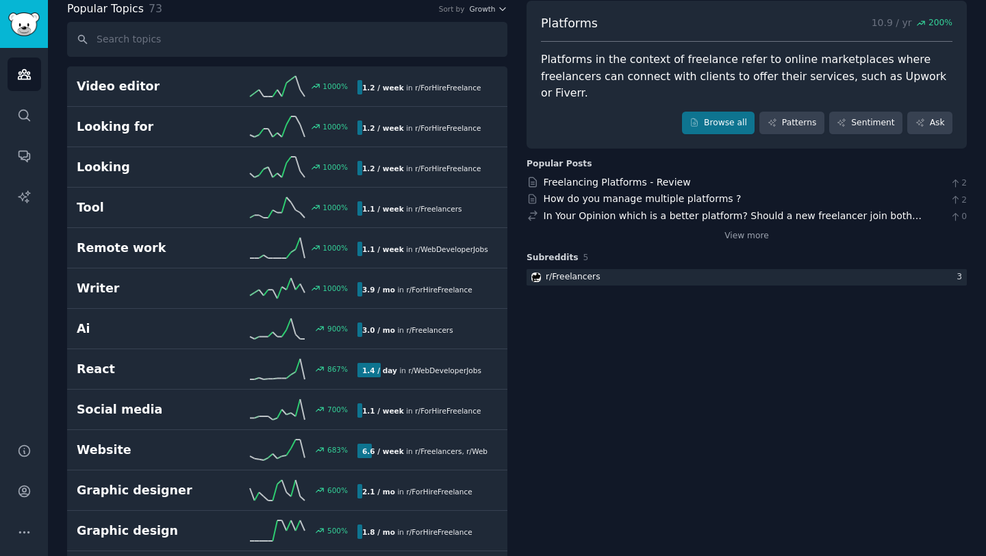
click at [597, 65] on div "Platforms in the context of freelance refer to online marketplaces where freela…" at bounding box center [747, 76] width 412 height 51
click at [607, 177] on link "Freelancing Platforms - Review" at bounding box center [617, 182] width 147 height 11
